Goal: Navigation & Orientation: Find specific page/section

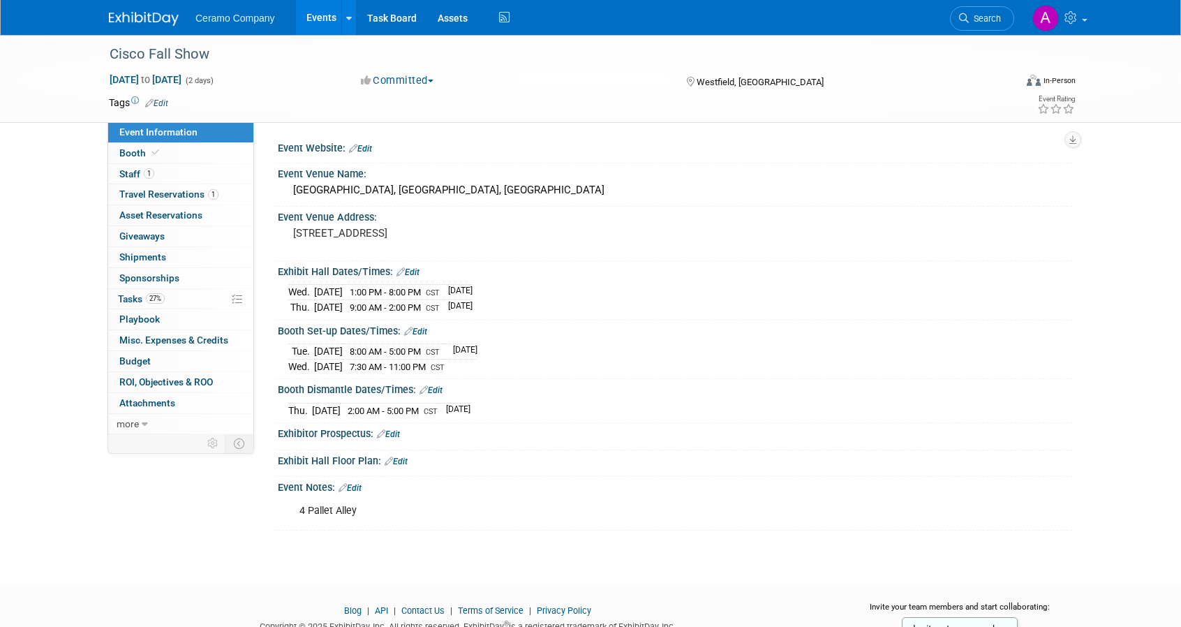
click at [320, 19] on link "Events" at bounding box center [321, 17] width 51 height 35
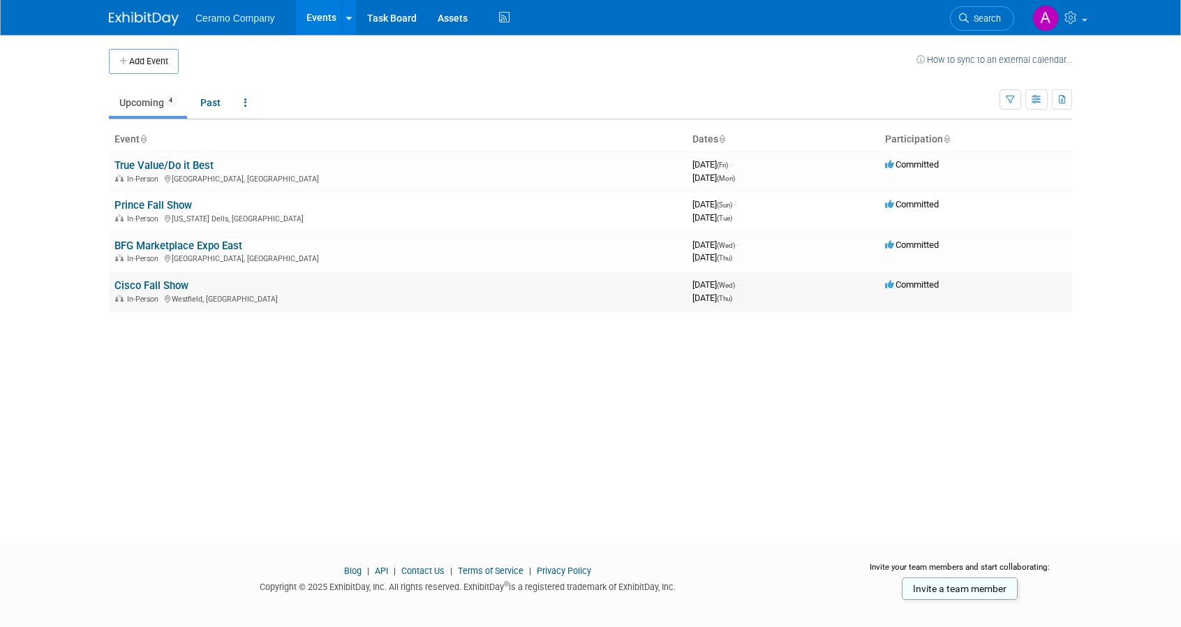
click at [143, 283] on link "Cisco Fall Show" at bounding box center [152, 285] width 74 height 13
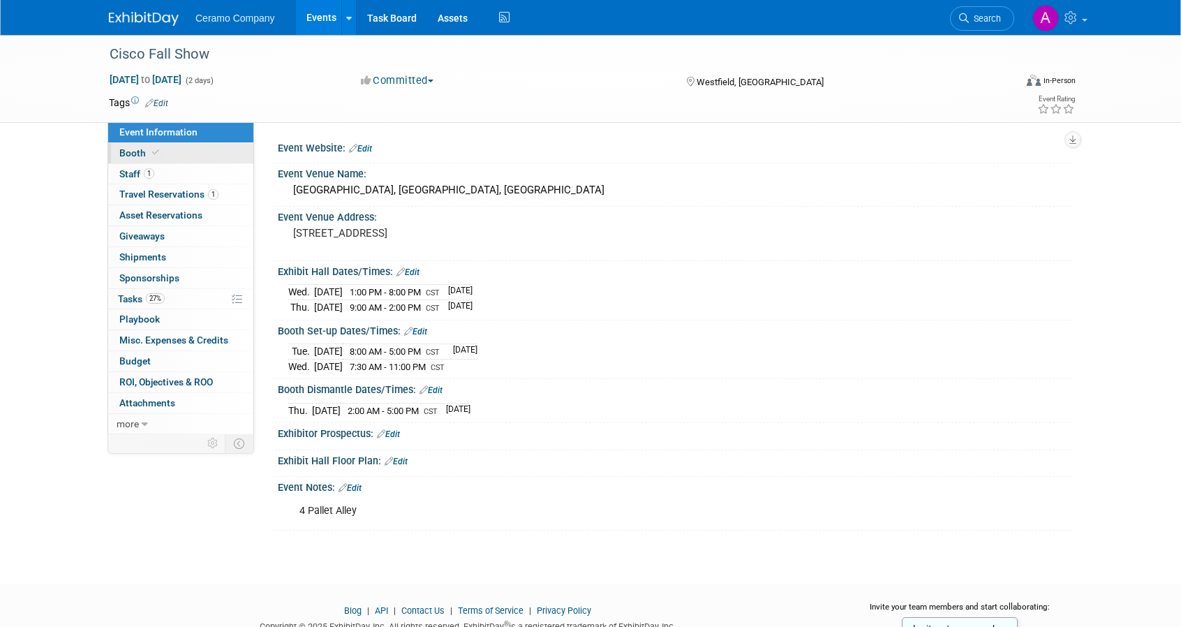
click at [123, 158] on span "Booth" at bounding box center [140, 152] width 43 height 11
